Goal: Check status: Check status

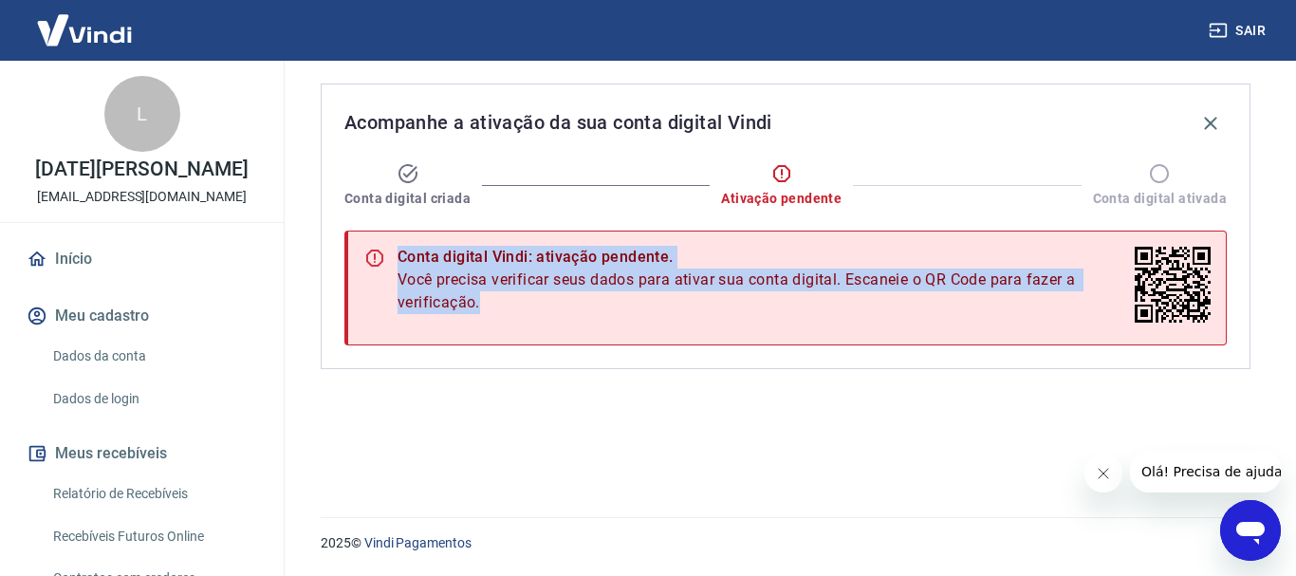
drag, startPoint x: 336, startPoint y: 226, endPoint x: 1265, endPoint y: 250, distance: 929.2
click at [1248, 287] on div "Acompanhe a ativação da sua conta digital Vindi Conta digital criada Ativação p…" at bounding box center [786, 226] width 930 height 286
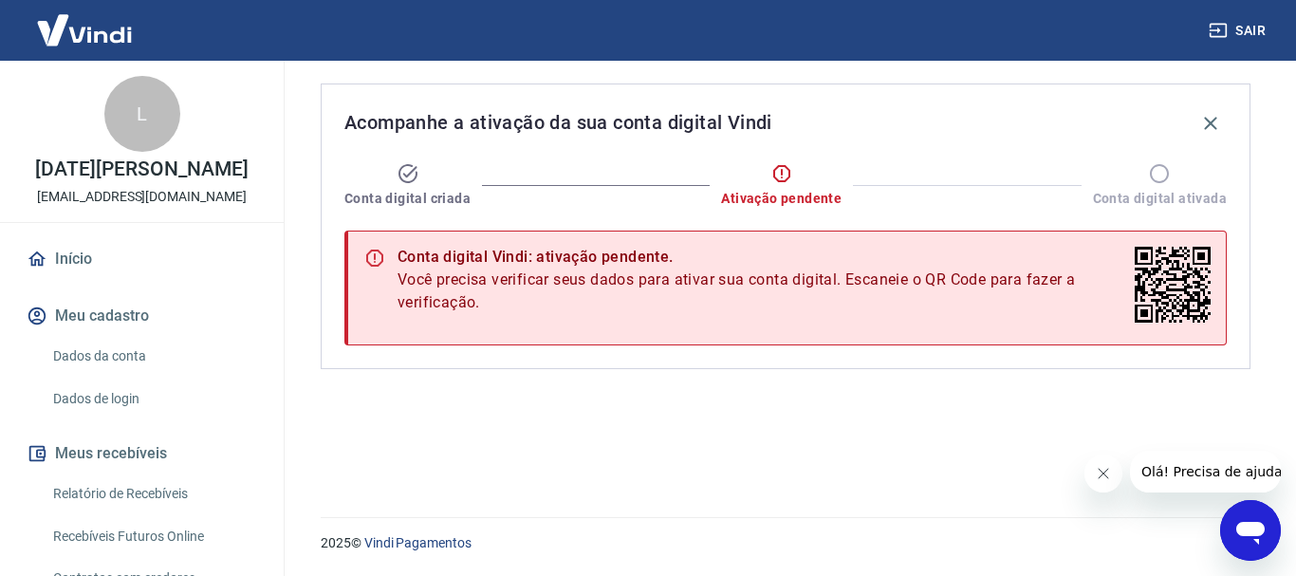
click at [1295, 206] on div "Acompanhe a ativação da sua conta digital Vindi Conta digital criada Ativação p…" at bounding box center [785, 278] width 1021 height 434
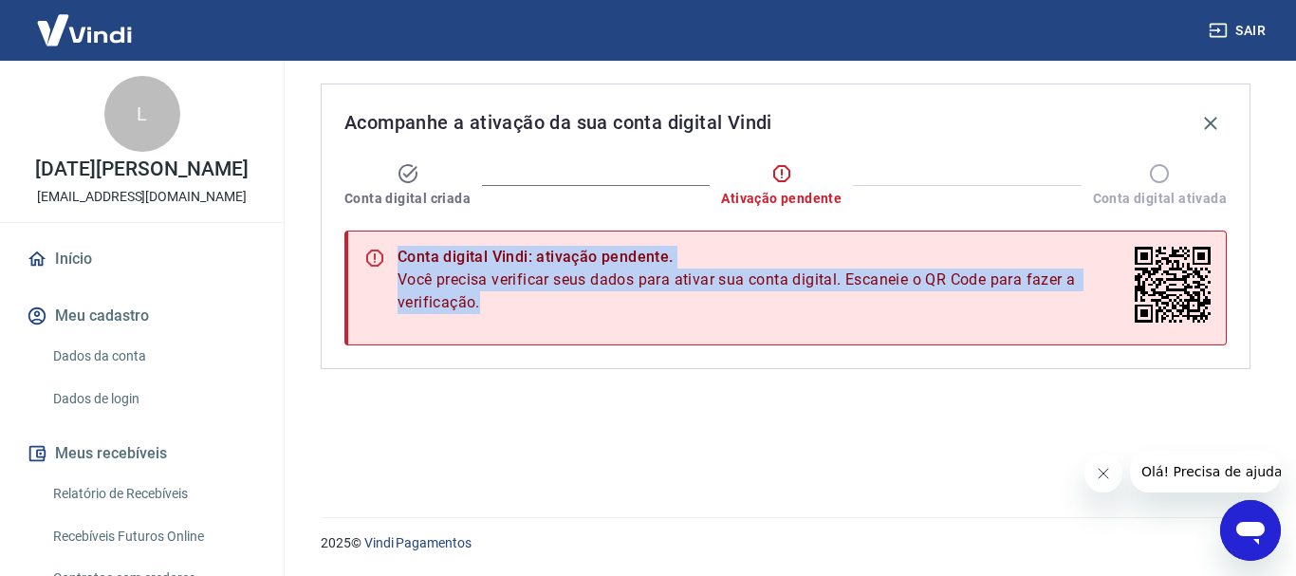
drag, startPoint x: 1289, startPoint y: 204, endPoint x: 1289, endPoint y: 231, distance: 26.6
click at [1289, 231] on div "Acompanhe a ativação da sua conta digital Vindi Conta digital criada Ativação p…" at bounding box center [785, 278] width 1021 height 434
click at [703, 438] on div "Acompanhe a ativação da sua conta digital Vindi Conta digital criada Ativação p…" at bounding box center [785, 278] width 975 height 434
drag, startPoint x: 656, startPoint y: 417, endPoint x: 656, endPoint y: 405, distance: 12.3
click at [656, 416] on div "Acompanhe a ativação da sua conta digital Vindi Conta digital criada Ativação p…" at bounding box center [785, 278] width 975 height 434
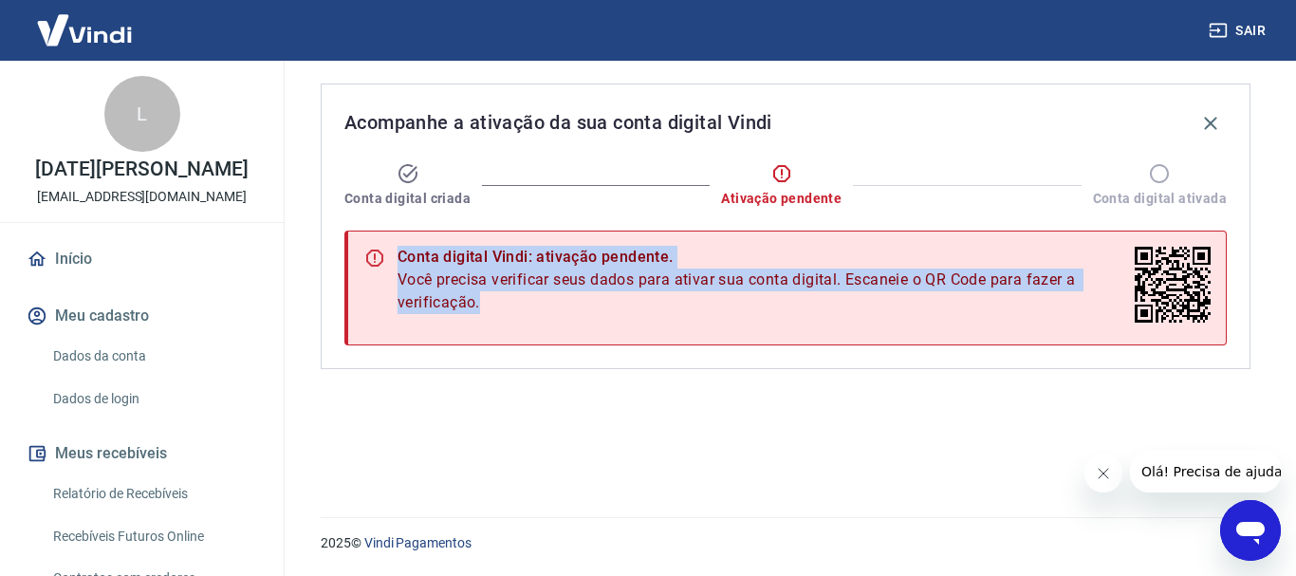
click at [607, 389] on div "Acompanhe a ativação da sua conta digital Vindi Conta digital criada Ativação p…" at bounding box center [785, 278] width 975 height 434
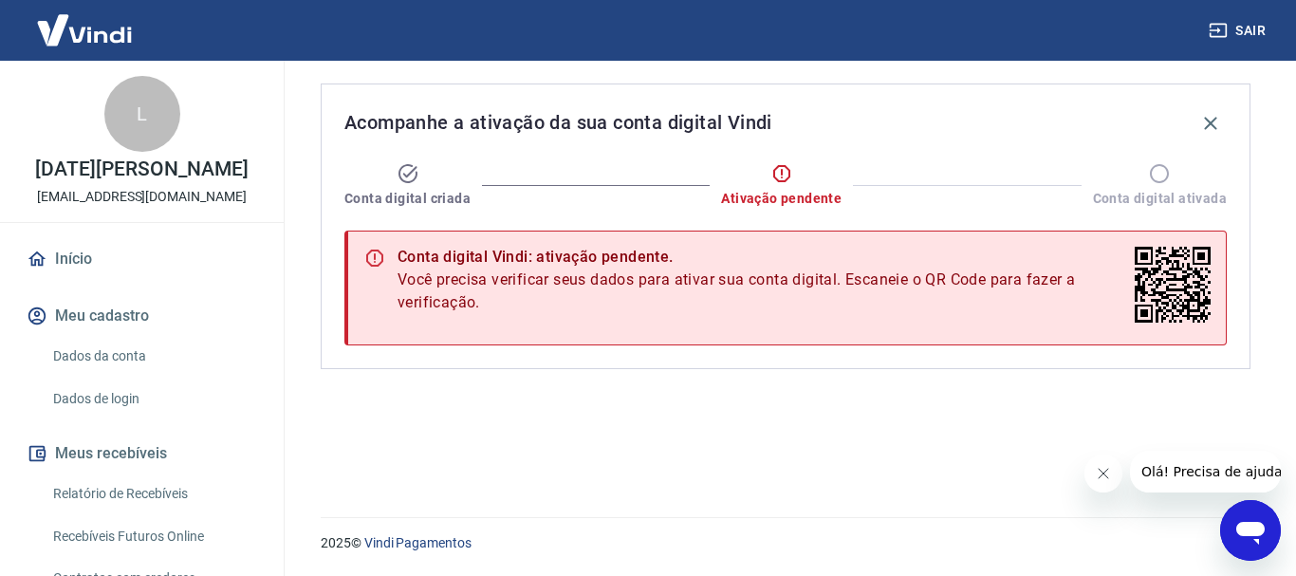
click at [97, 352] on link "Dados da conta" at bounding box center [153, 356] width 215 height 39
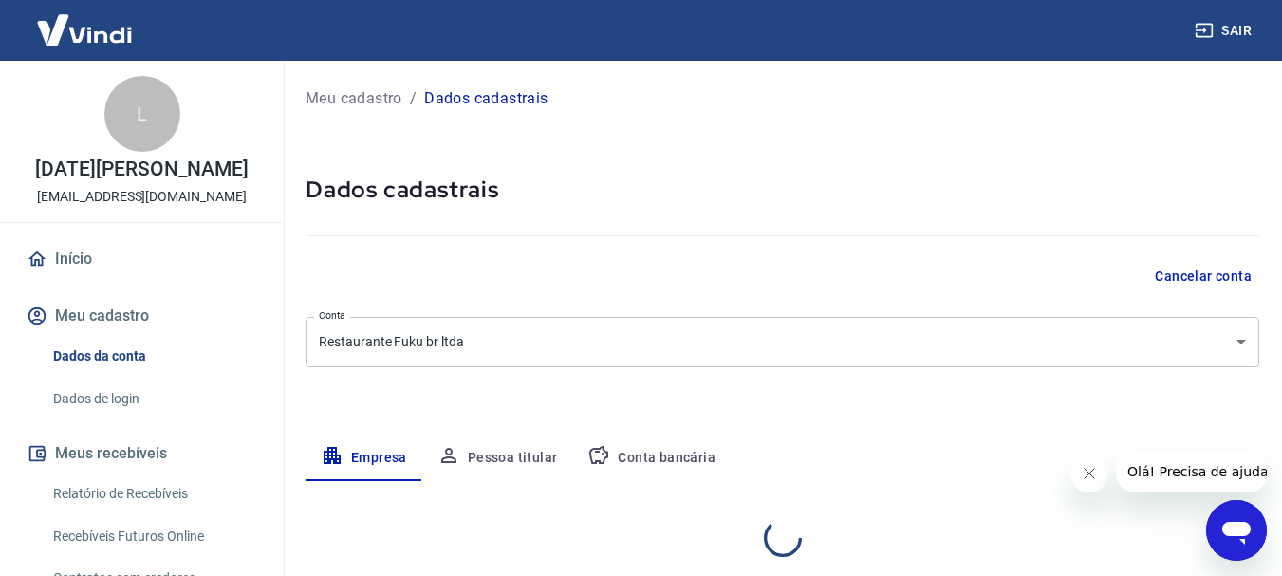
select select "SP"
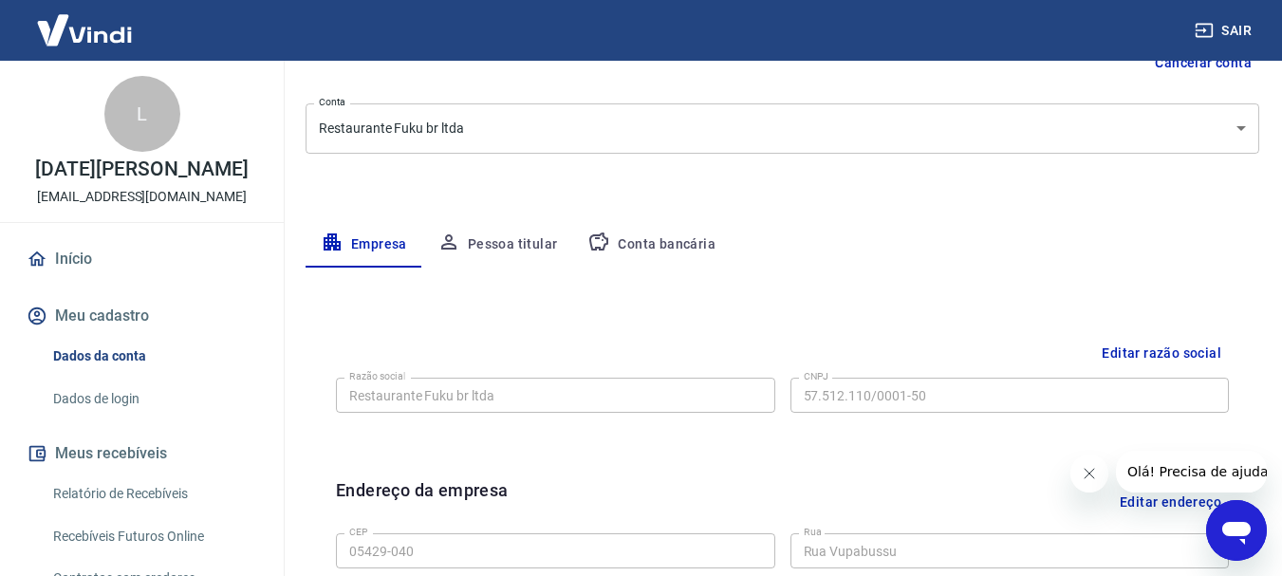
scroll to position [244, 0]
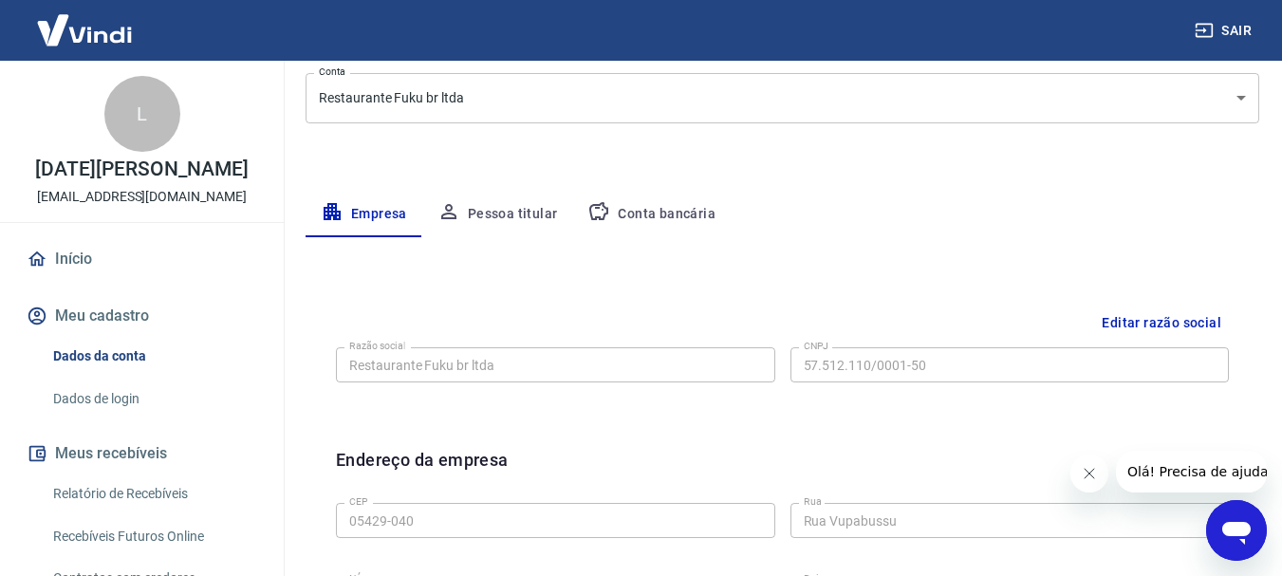
click at [656, 209] on button "Conta bancária" at bounding box center [651, 215] width 158 height 46
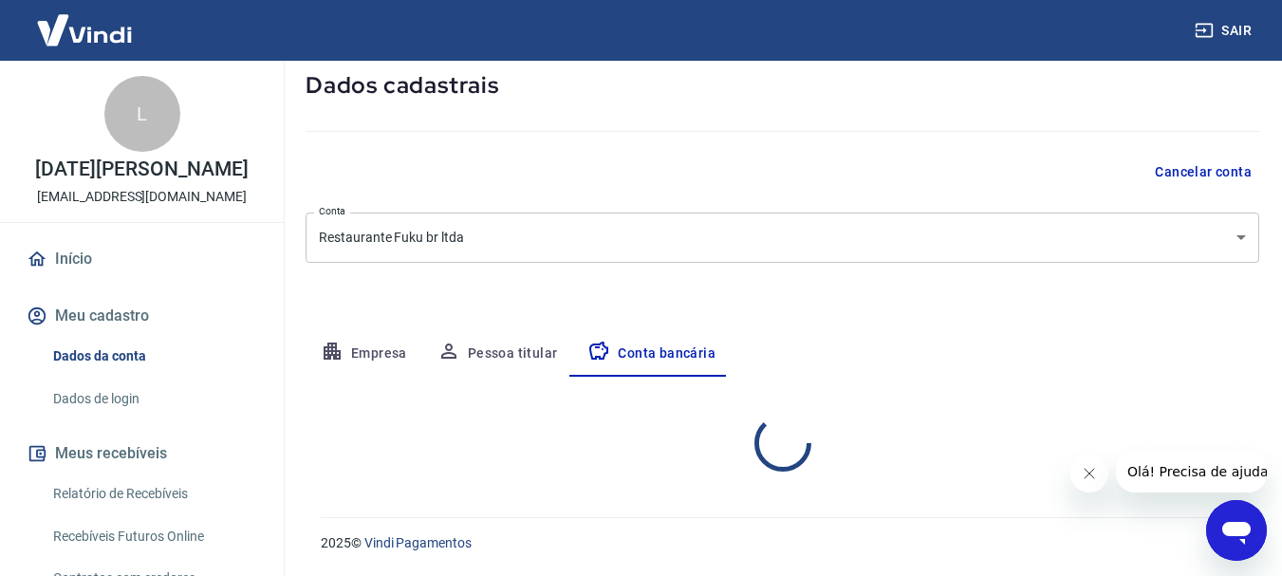
select select "1"
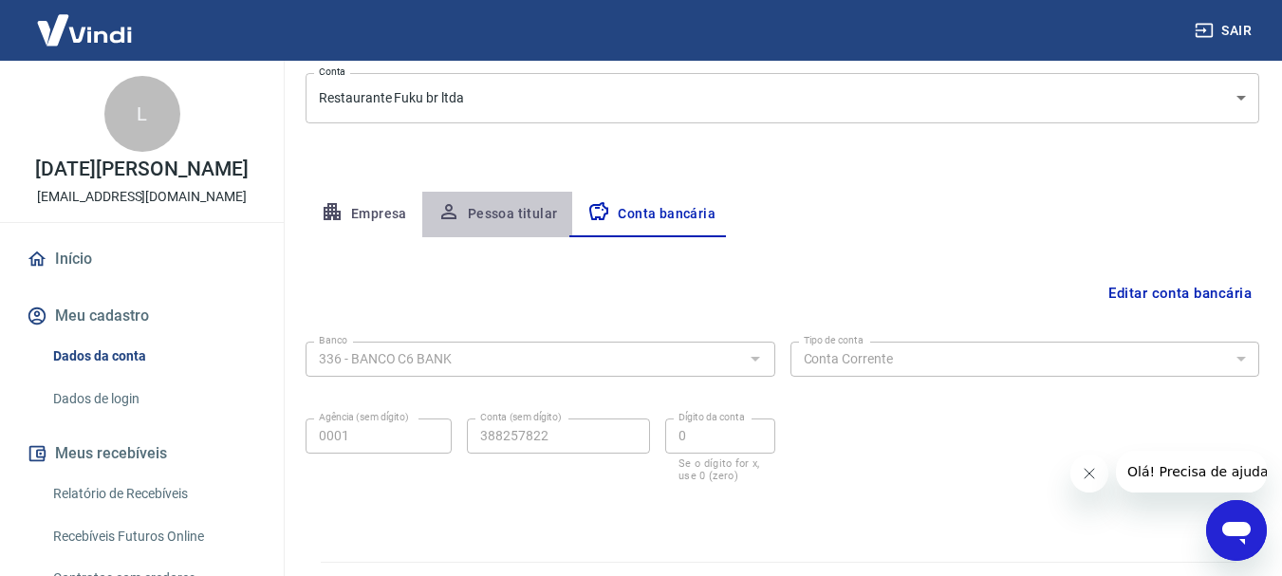
click at [505, 214] on button "Pessoa titular" at bounding box center [497, 215] width 151 height 46
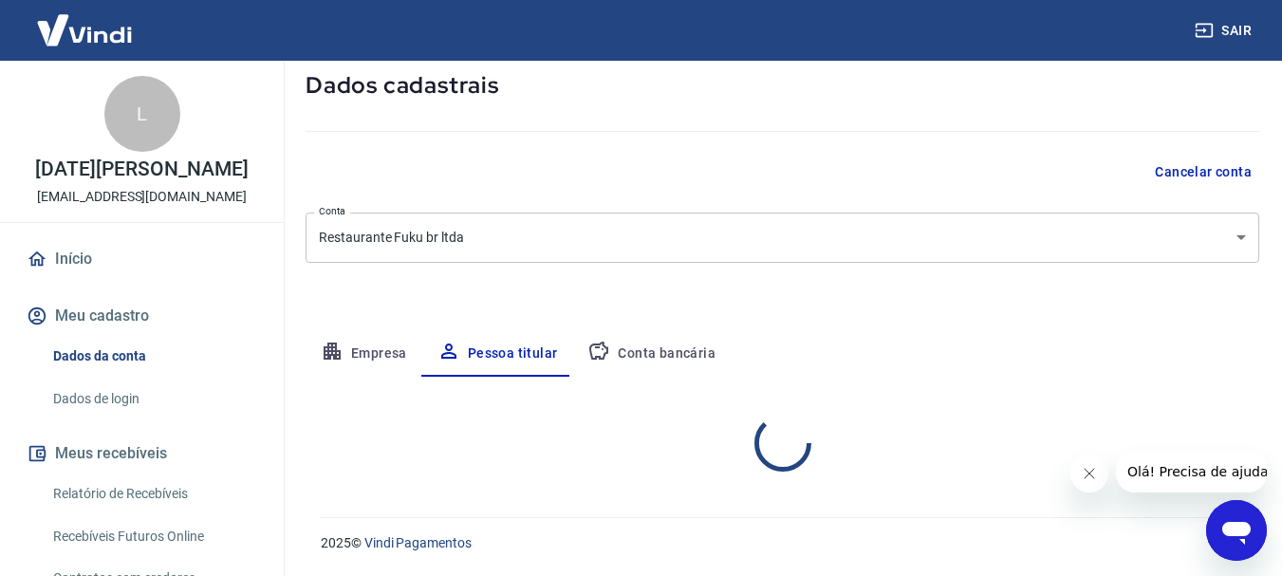
scroll to position [183, 0]
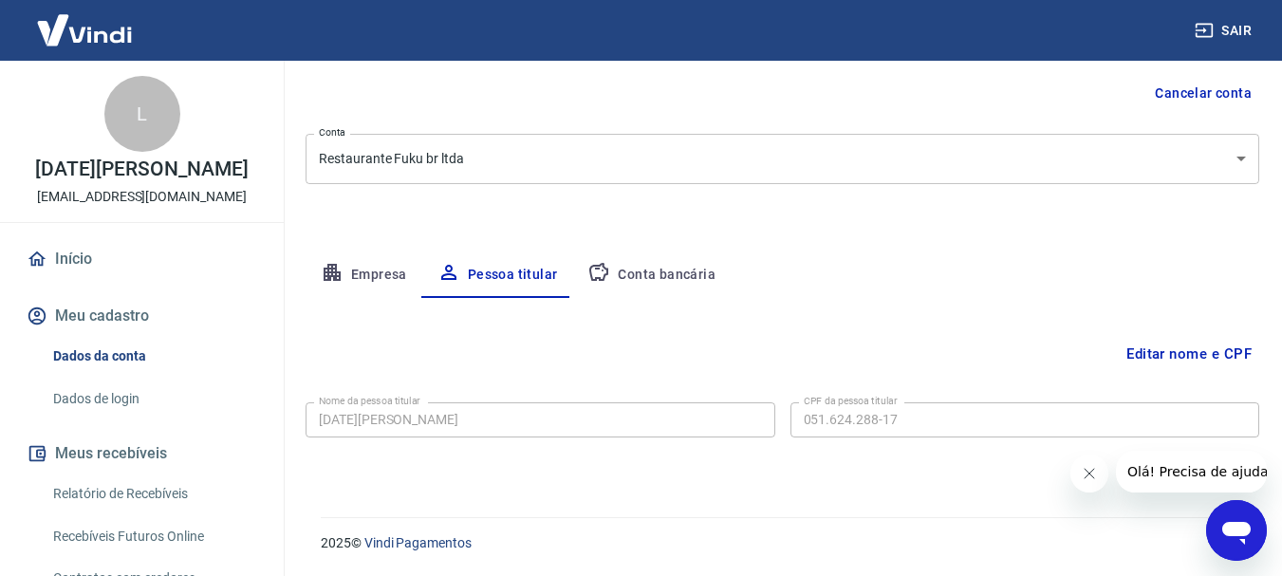
click at [359, 266] on button "Empresa" at bounding box center [364, 275] width 117 height 46
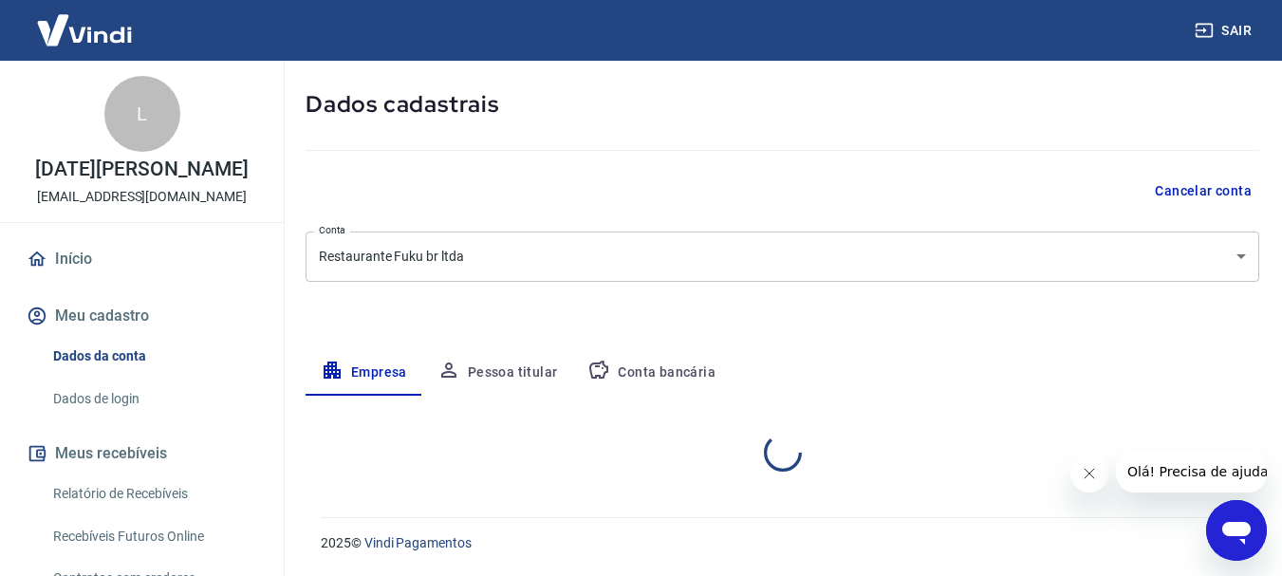
select select "SP"
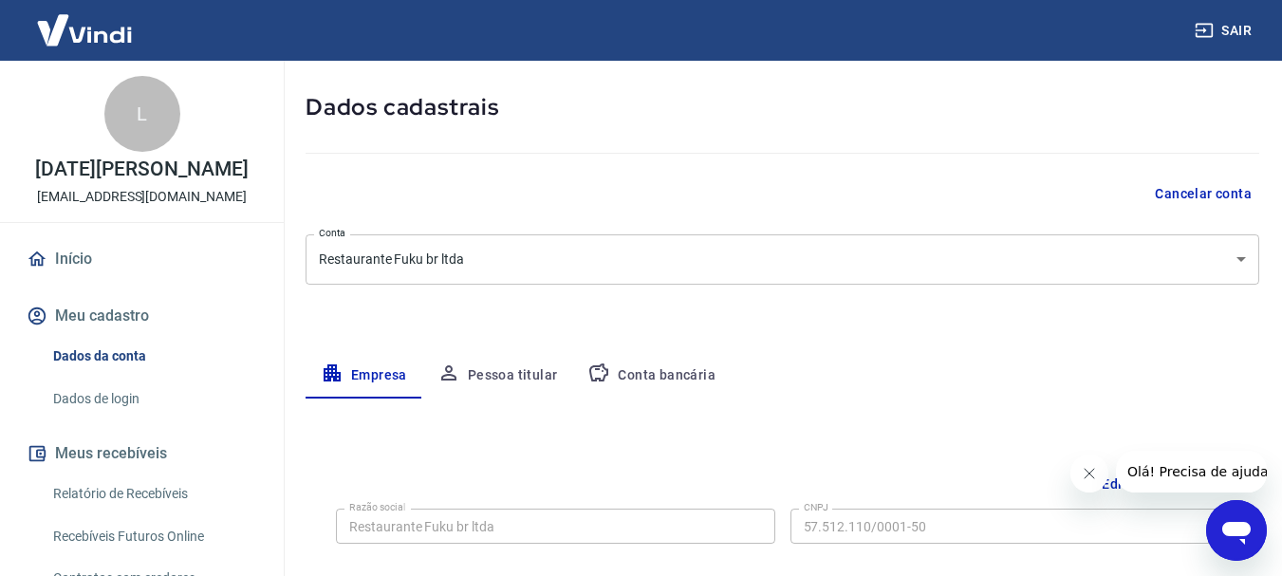
scroll to position [85, 0]
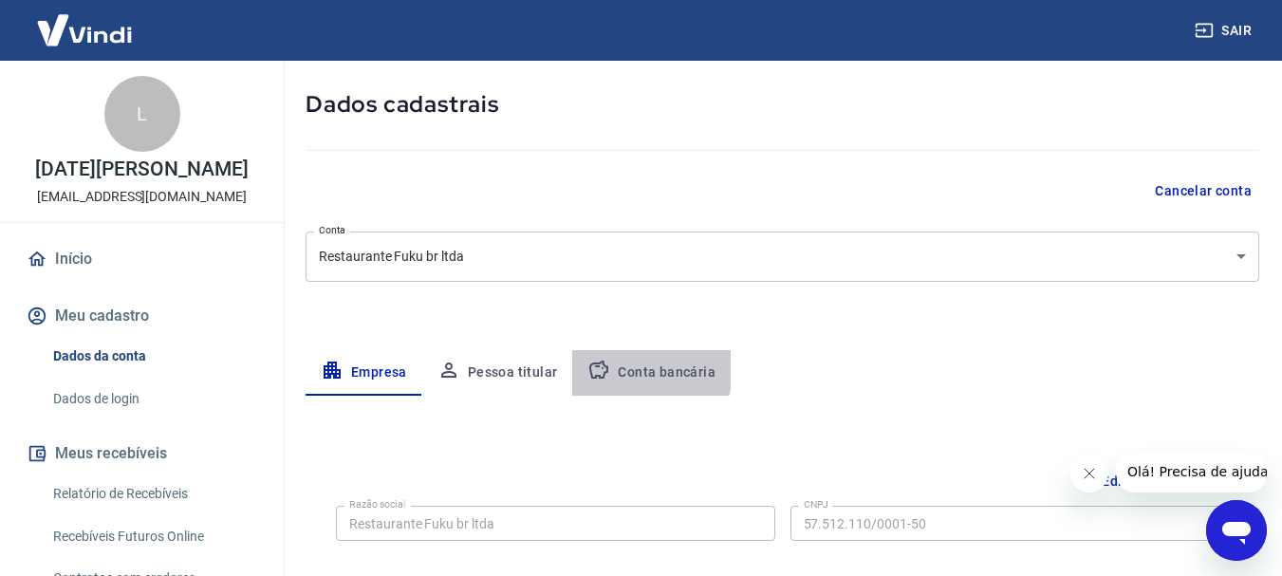
click at [628, 370] on button "Conta bancária" at bounding box center [651, 373] width 158 height 46
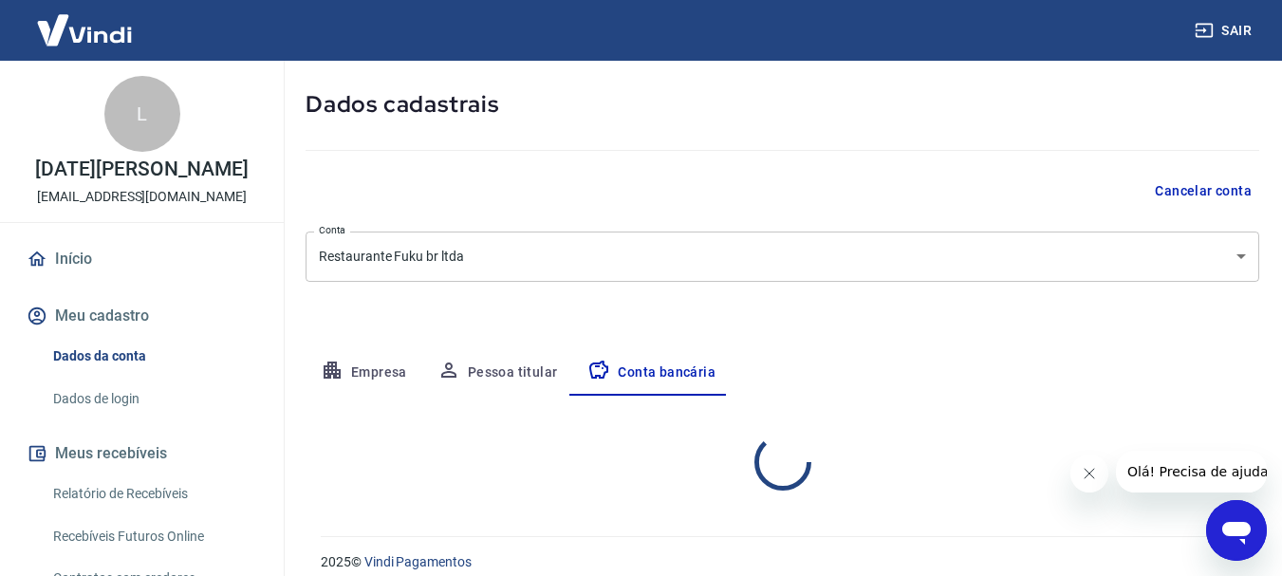
select select "1"
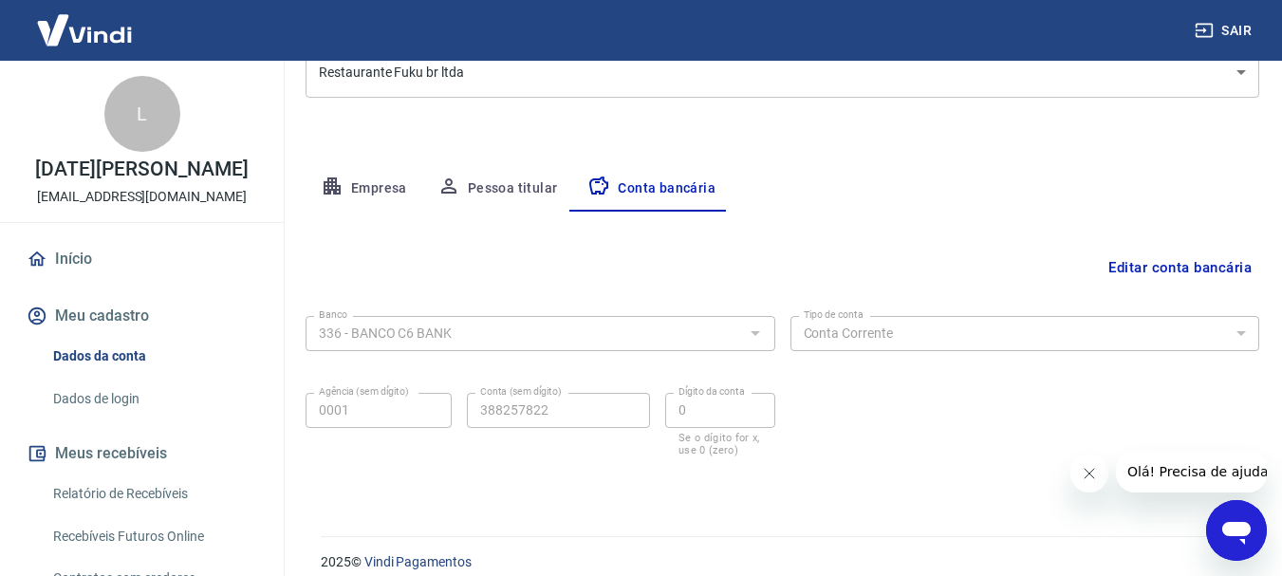
scroll to position [288, 0]
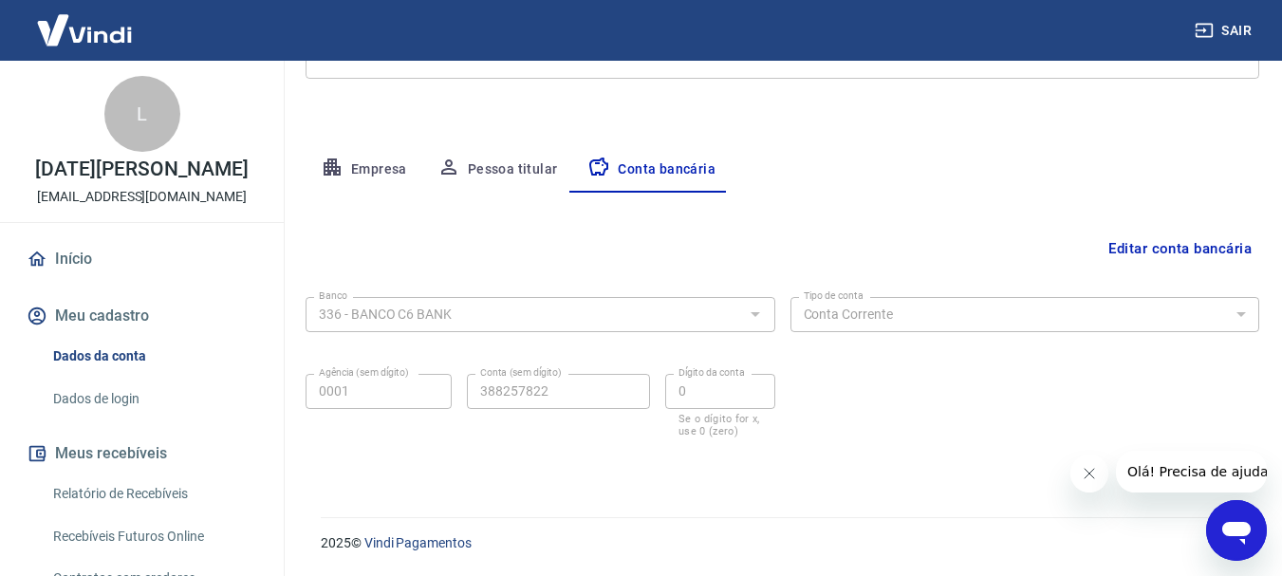
click at [1084, 471] on icon "Fechar mensagem da empresa" at bounding box center [1088, 473] width 15 height 15
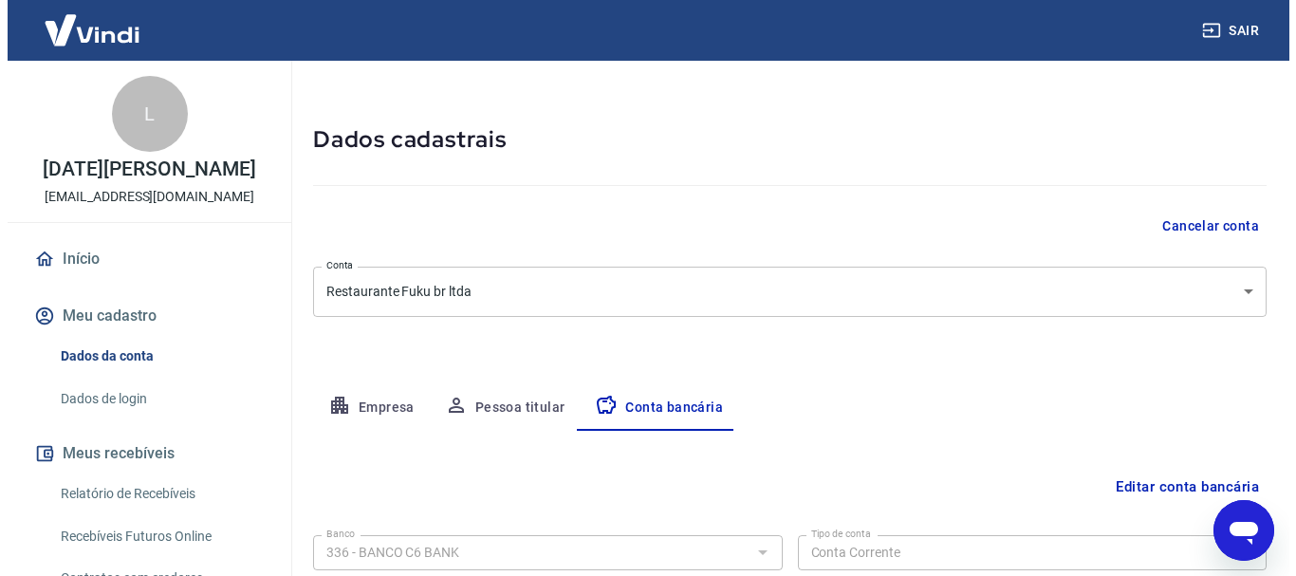
scroll to position [0, 0]
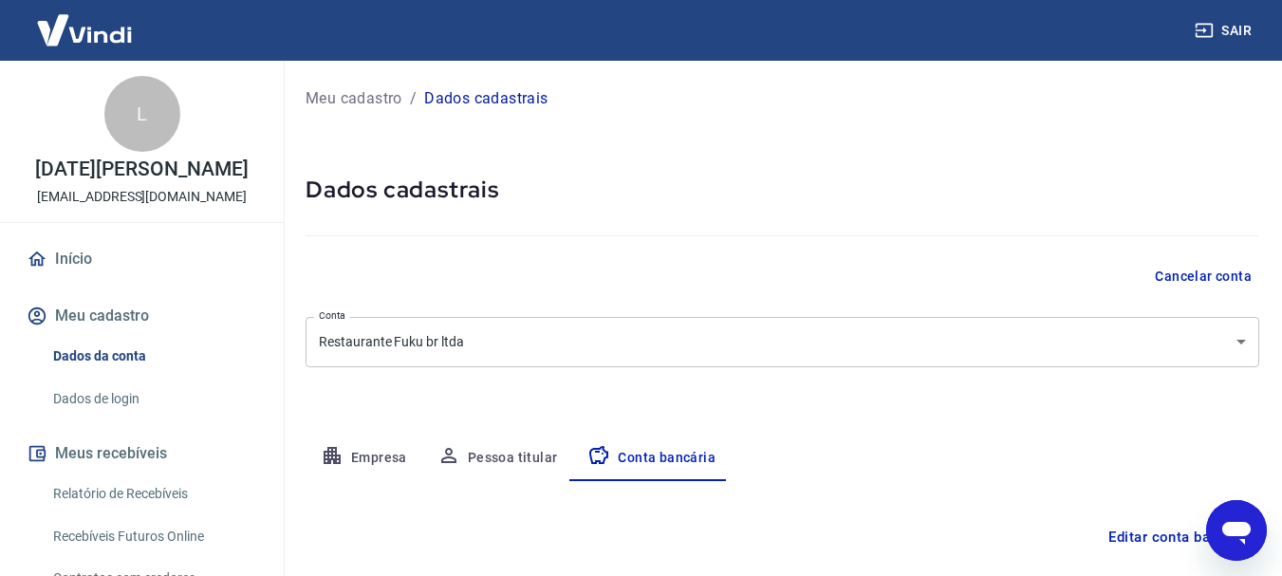
click at [61, 260] on link "Início" at bounding box center [142, 259] width 238 height 42
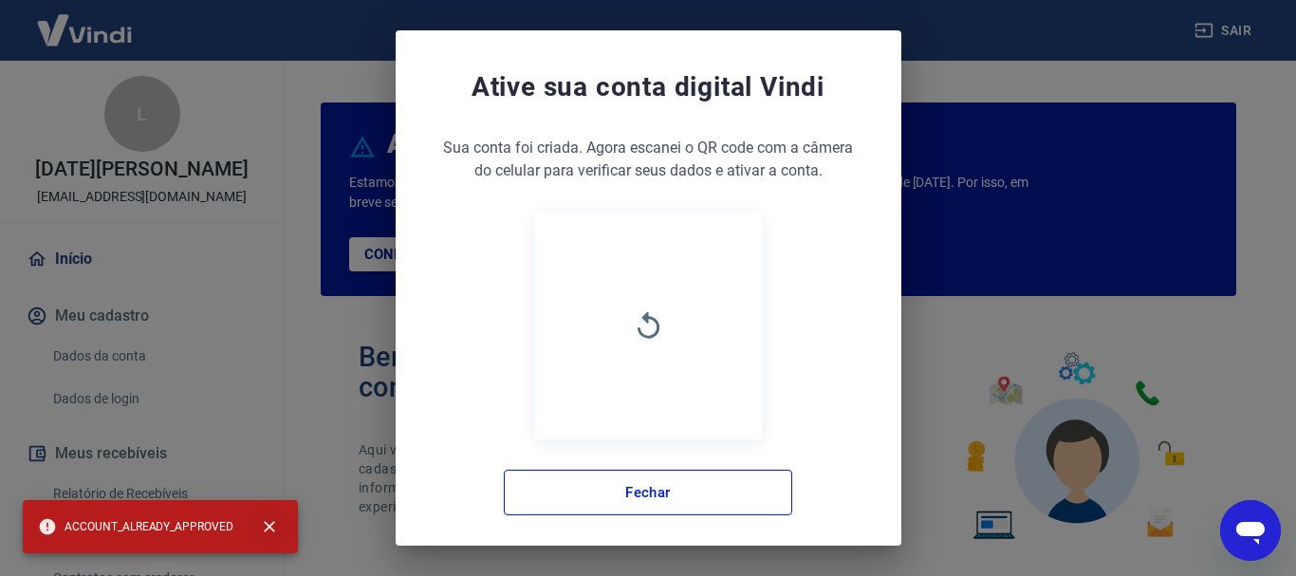
click at [269, 522] on icon "close" at bounding box center [269, 526] width 19 height 19
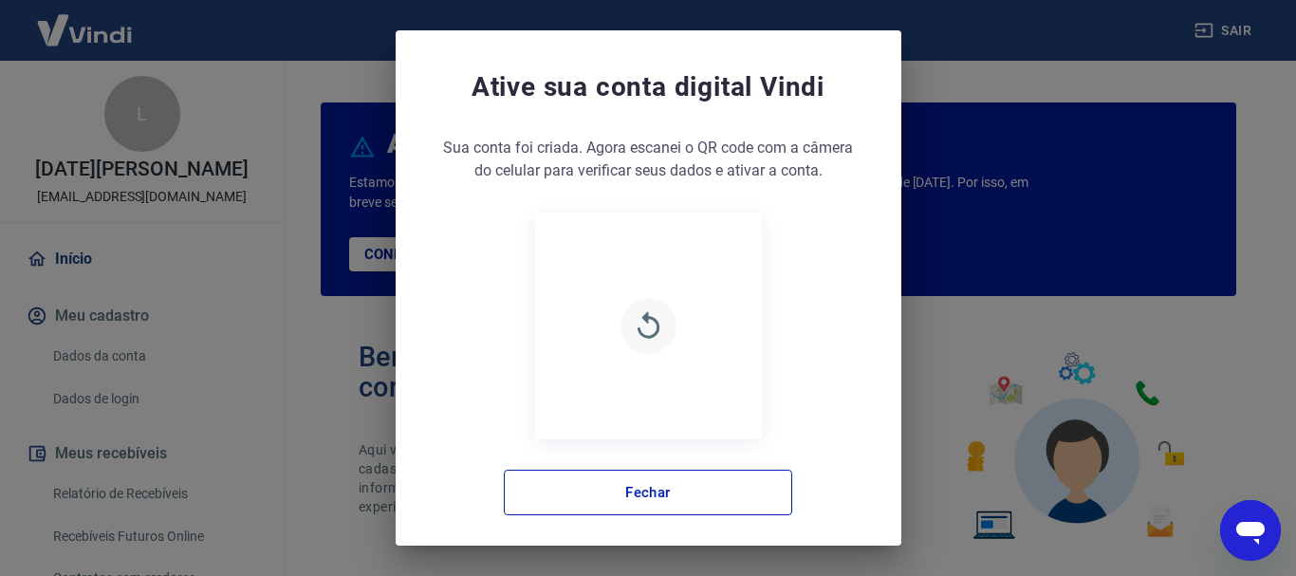
click at [637, 323] on icon "button" at bounding box center [648, 325] width 33 height 33
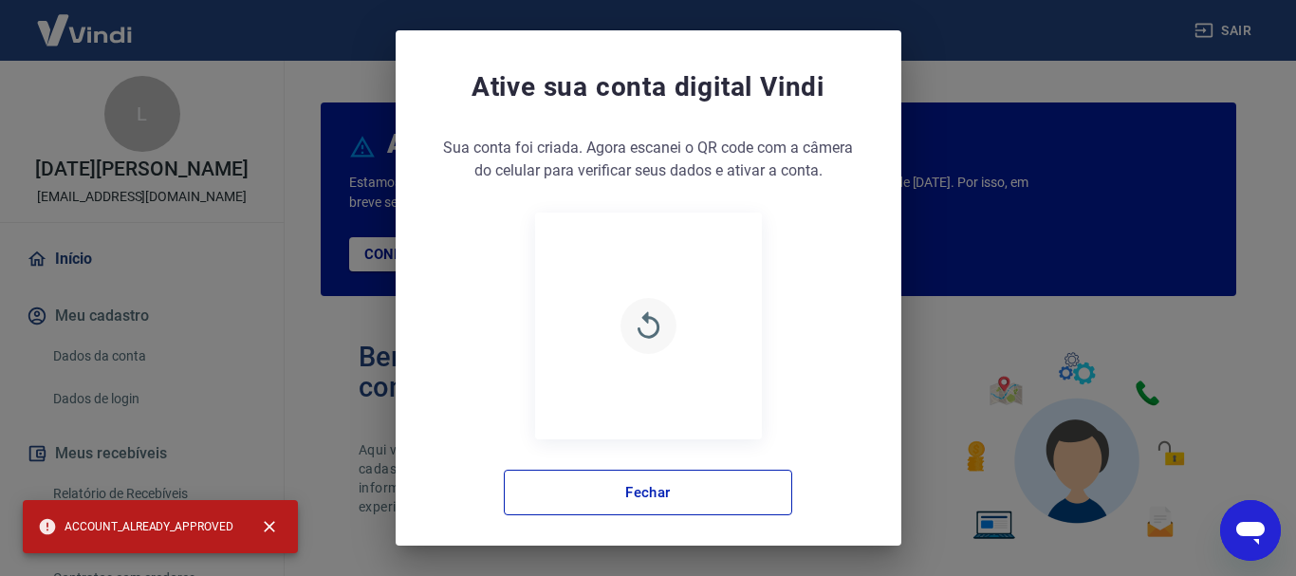
click at [639, 319] on icon "button" at bounding box center [648, 324] width 22 height 27
click at [263, 519] on icon "close" at bounding box center [269, 526] width 19 height 19
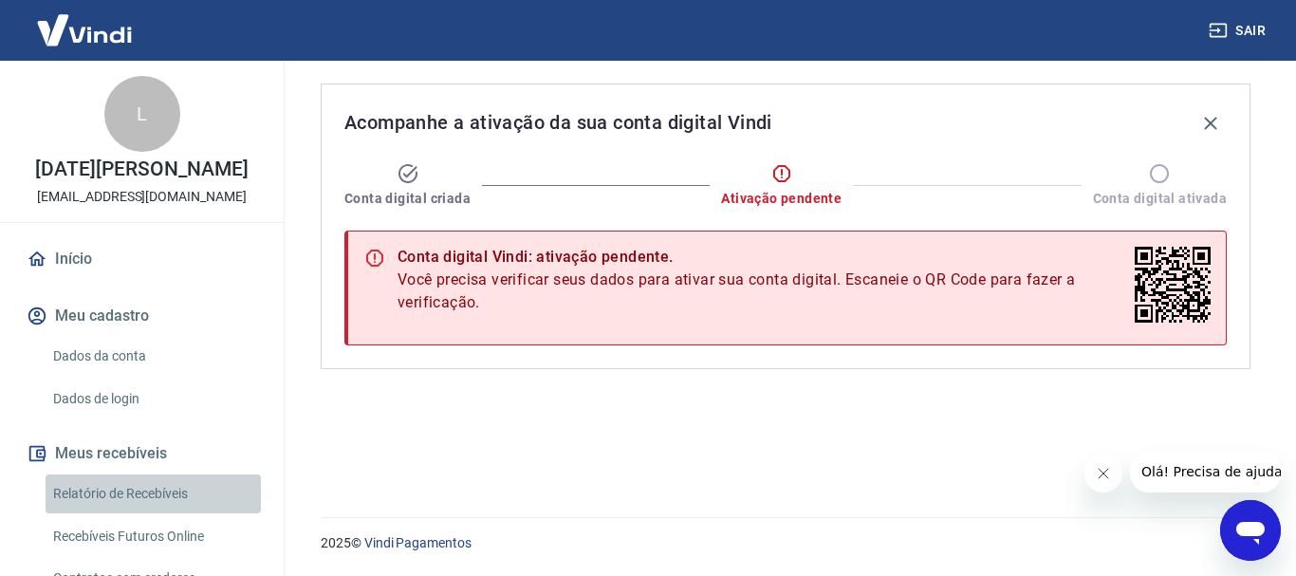
click at [159, 490] on link "Relatório de Recebíveis" at bounding box center [153, 493] width 215 height 39
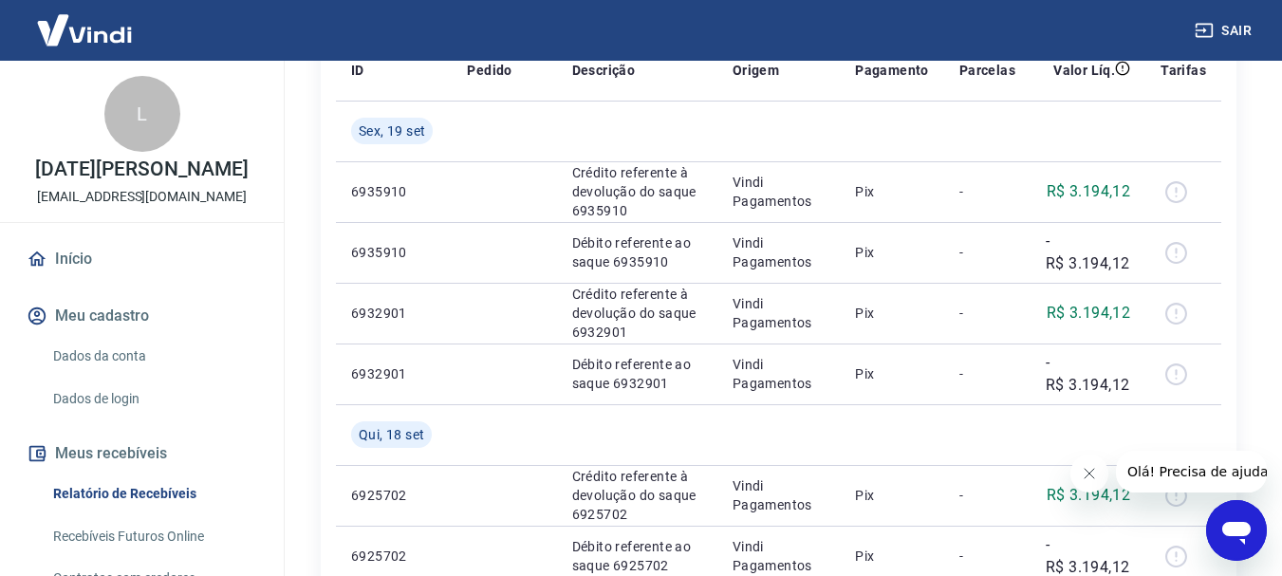
scroll to position [172, 0]
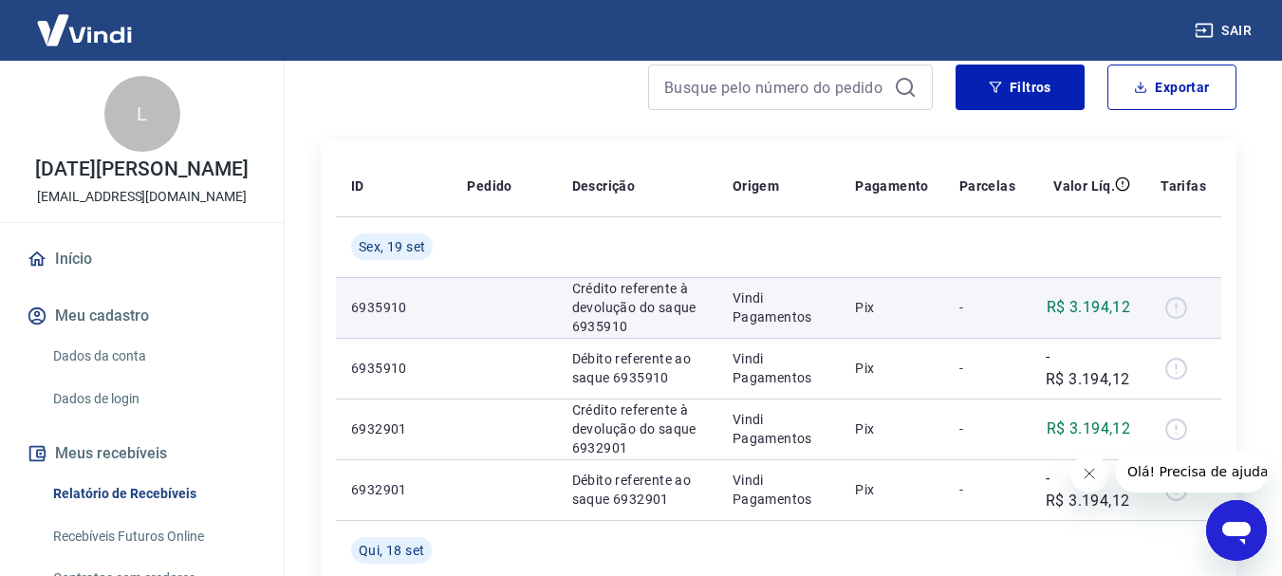
click at [1172, 310] on div at bounding box center [1183, 307] width 46 height 30
click at [1180, 306] on div at bounding box center [1183, 307] width 46 height 30
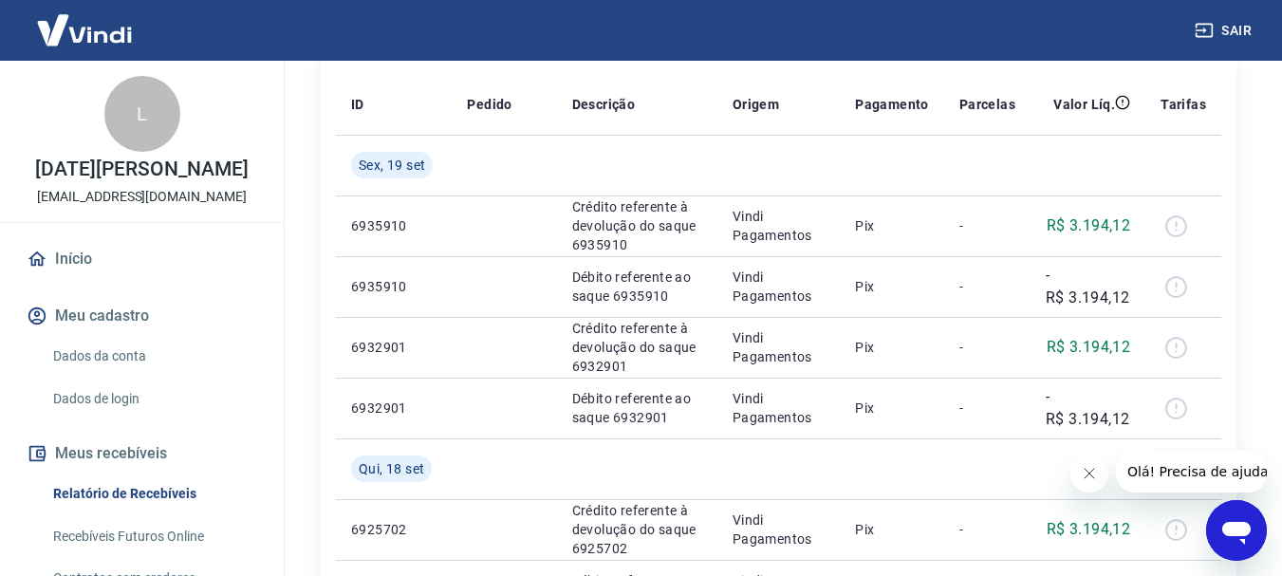
scroll to position [257, 0]
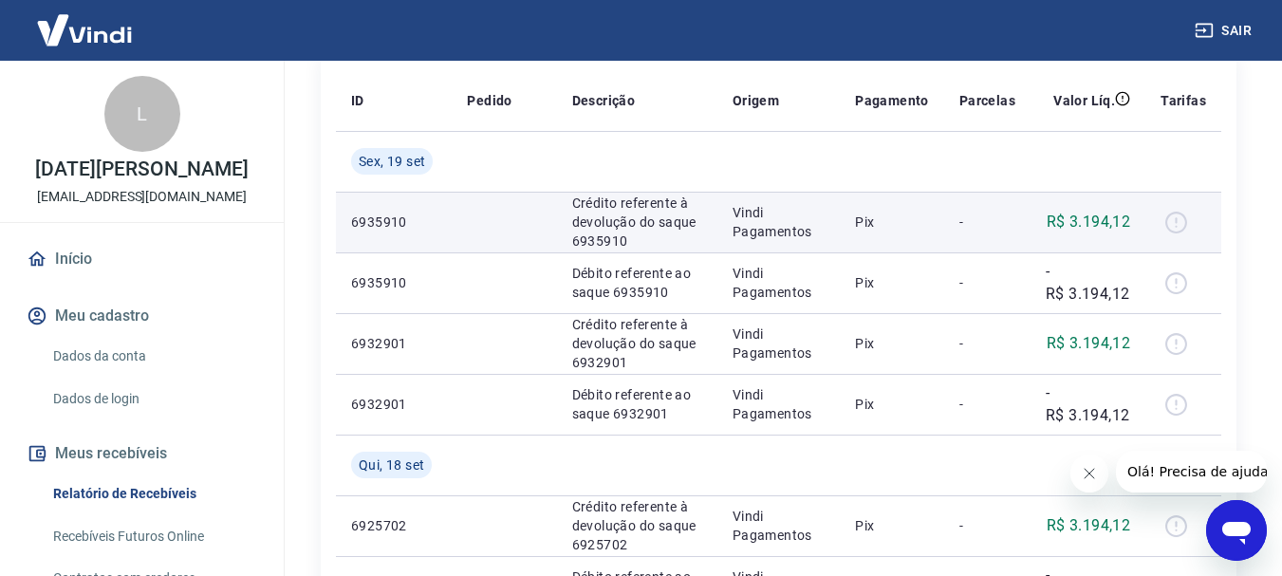
click at [1178, 227] on div at bounding box center [1183, 222] width 46 height 30
click at [1181, 227] on div at bounding box center [1183, 222] width 46 height 30
click at [1181, 226] on div at bounding box center [1183, 222] width 46 height 30
click at [1181, 225] on div at bounding box center [1183, 222] width 46 height 30
click at [1181, 222] on div at bounding box center [1183, 222] width 46 height 30
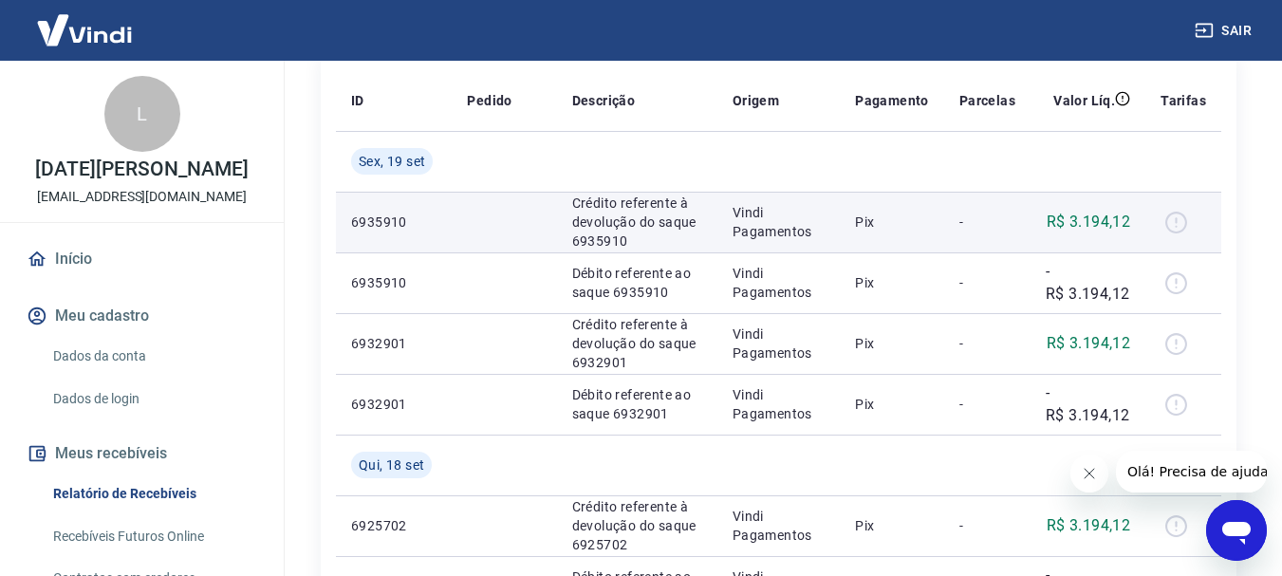
click at [584, 218] on p "Crédito referente à devolução do saque 6935910" at bounding box center [637, 222] width 130 height 57
click at [762, 218] on p "Vindi Pagamentos" at bounding box center [778, 222] width 93 height 38
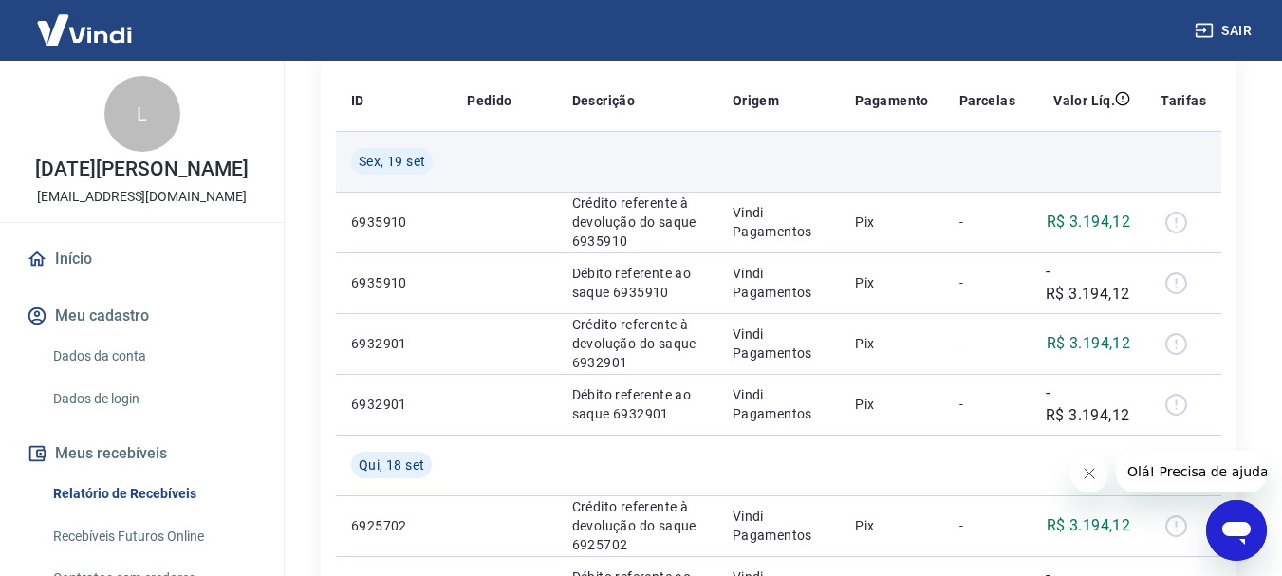
click at [898, 163] on td at bounding box center [892, 161] width 104 height 61
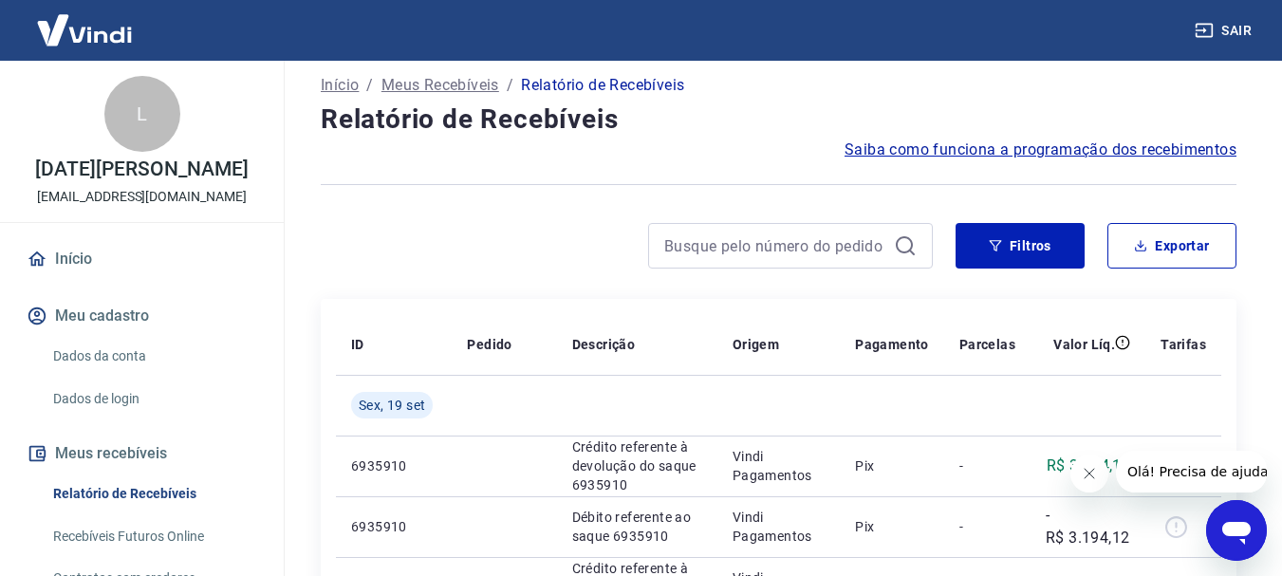
scroll to position [0, 0]
